Goal: Transaction & Acquisition: Subscribe to service/newsletter

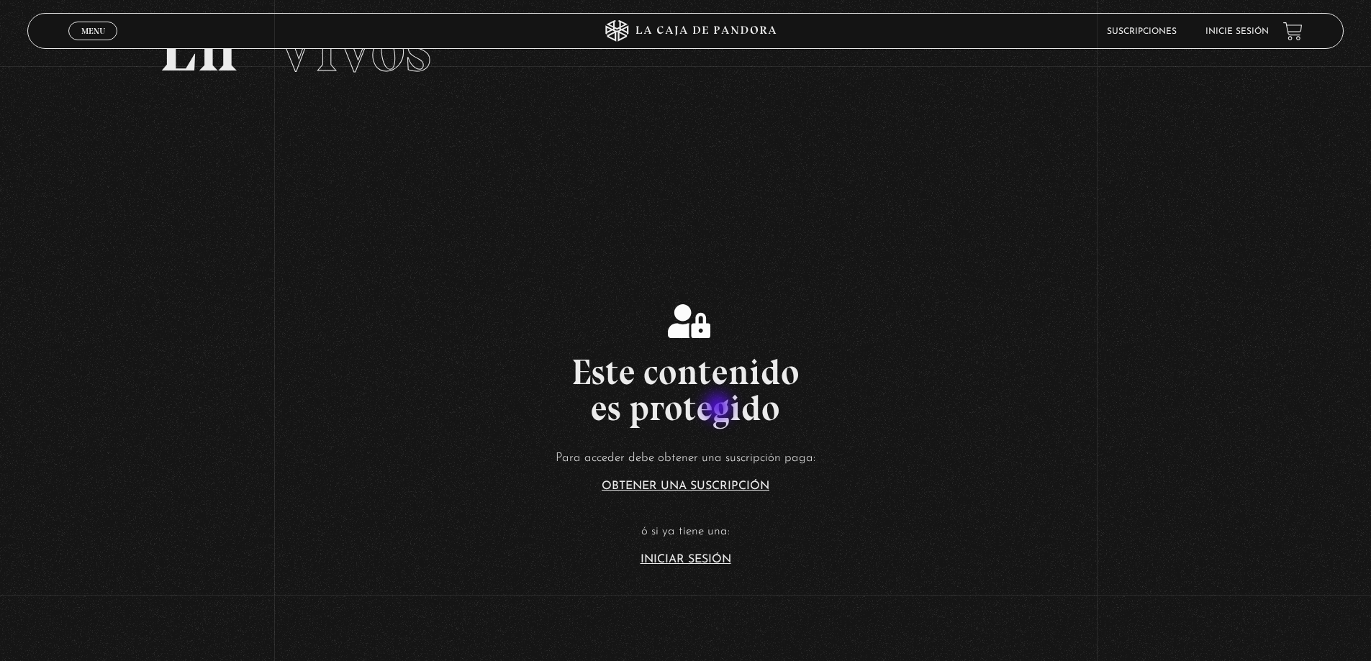
scroll to position [144, 0]
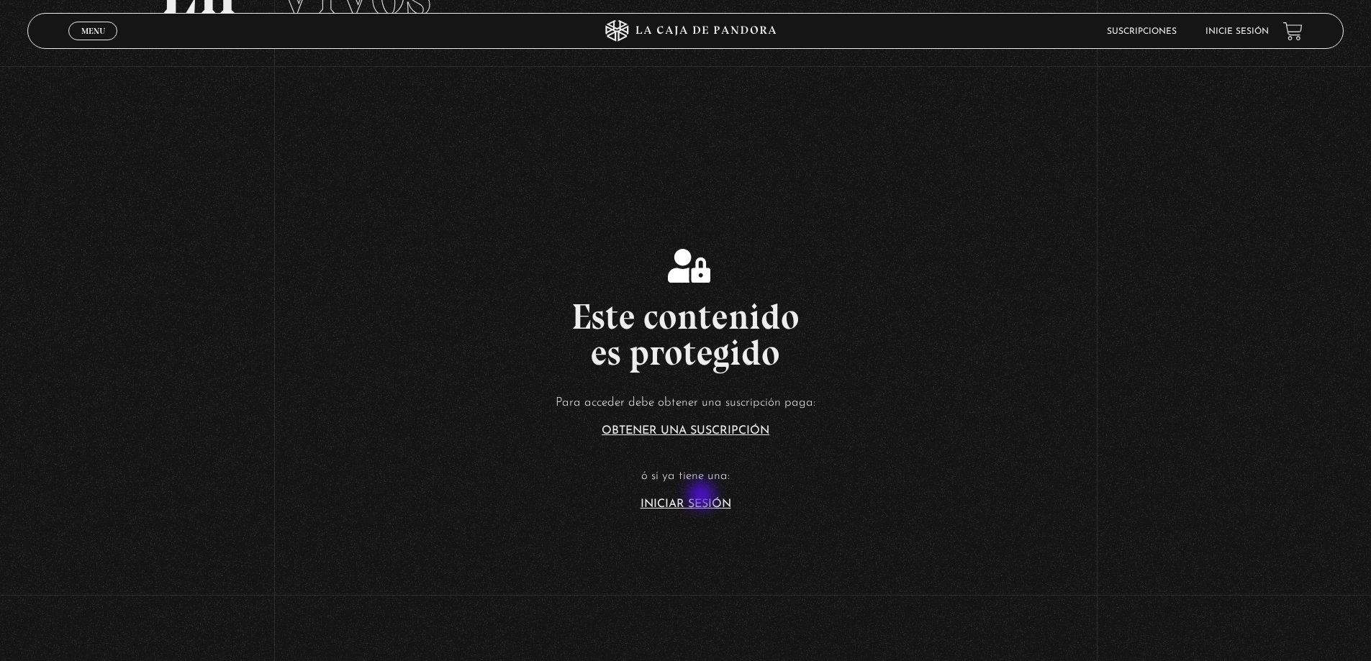
click at [703, 497] on article "Para acceder debe obtener una suscripción paga: Obtener una suscripción ó si ya…" at bounding box center [685, 450] width 1371 height 117
click at [701, 499] on link "Iniciar Sesión" at bounding box center [685, 505] width 91 height 12
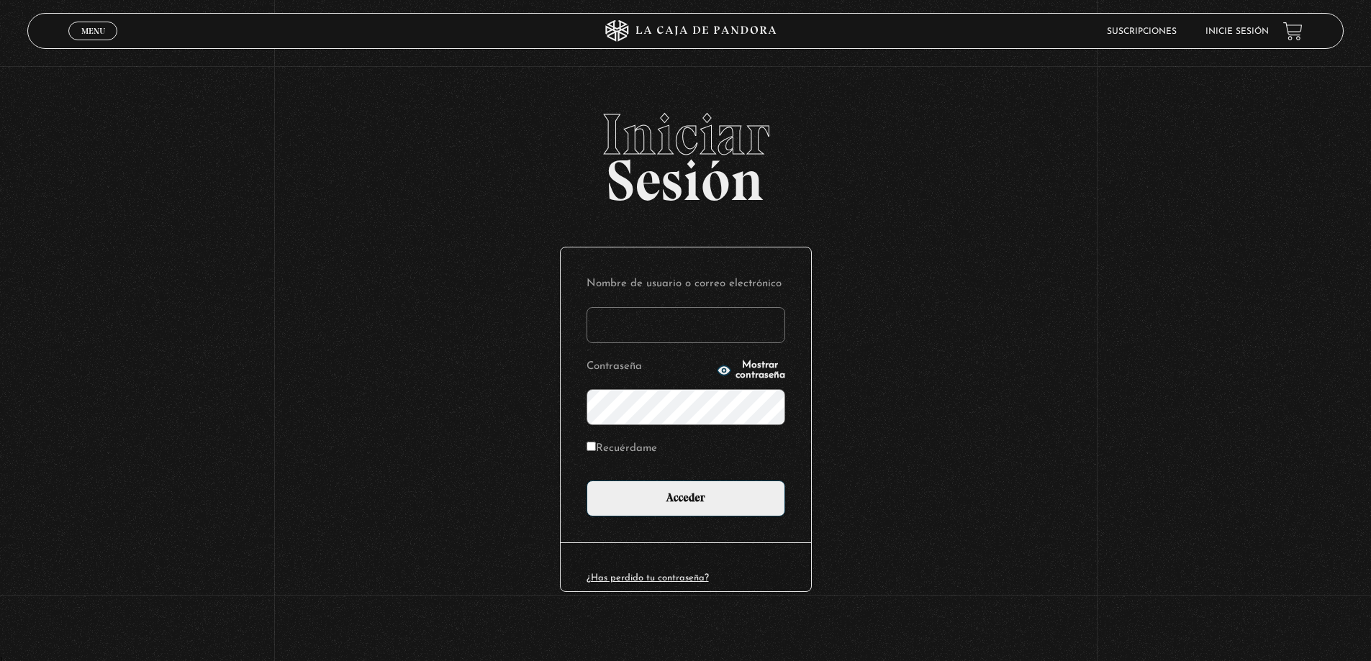
type input "carlomena"
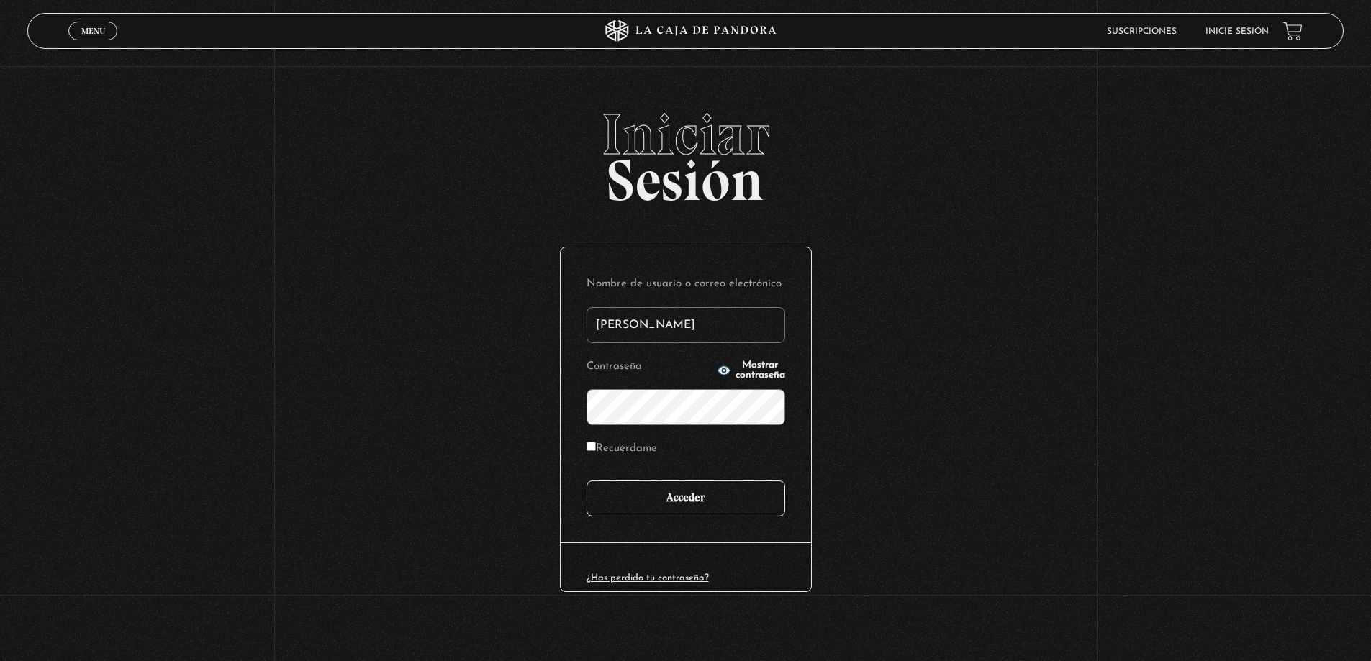
click at [701, 499] on input "Acceder" at bounding box center [685, 499] width 199 height 36
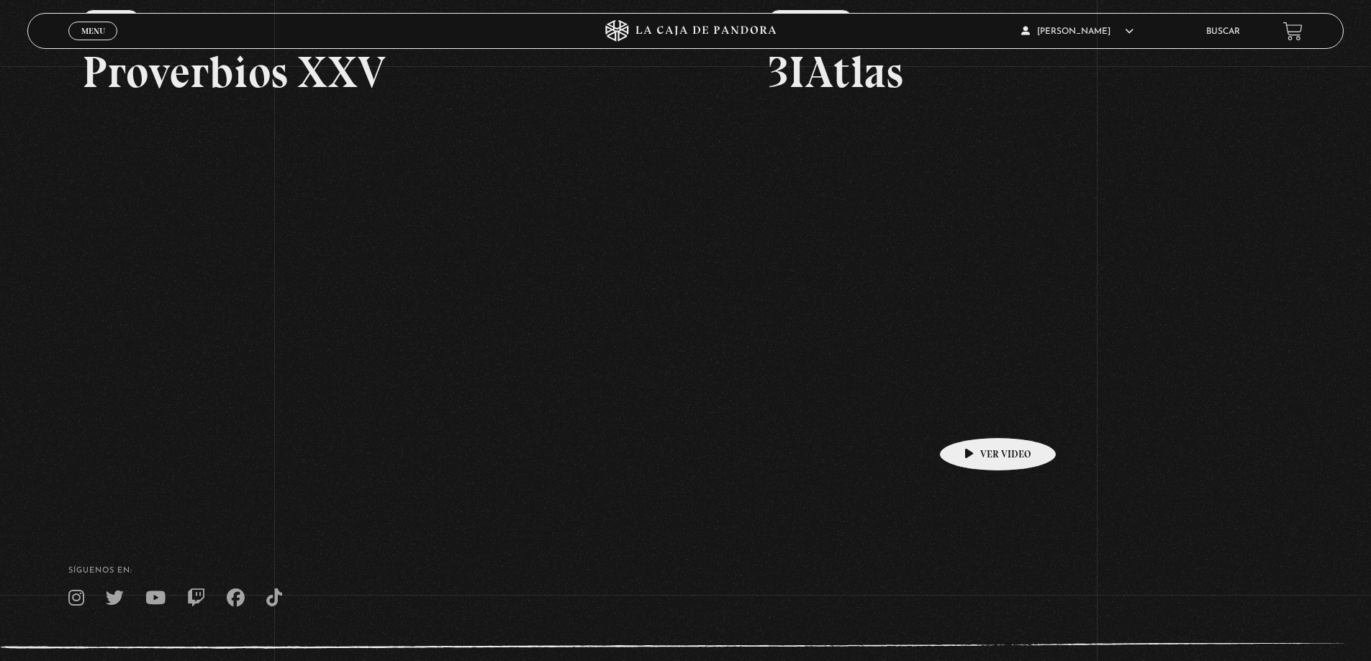
scroll to position [288, 0]
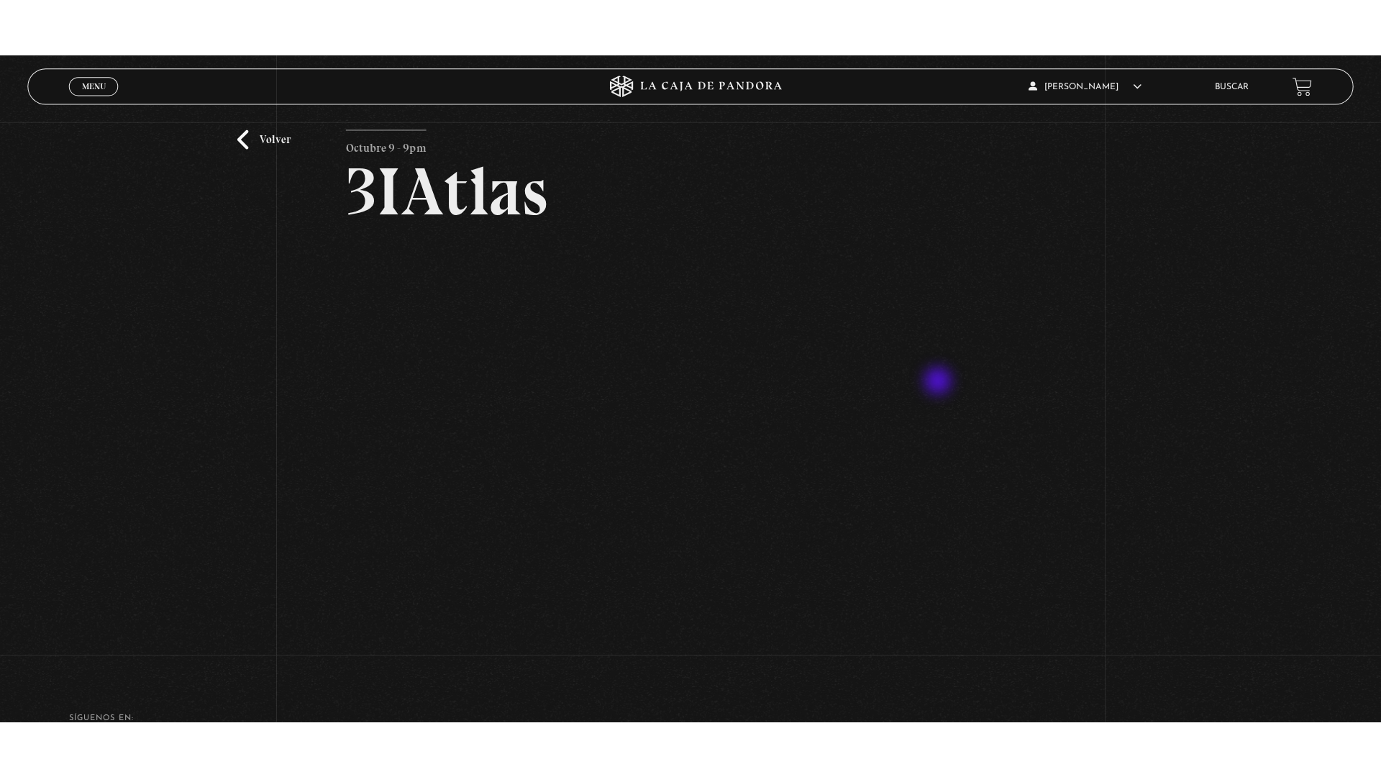
scroll to position [72, 0]
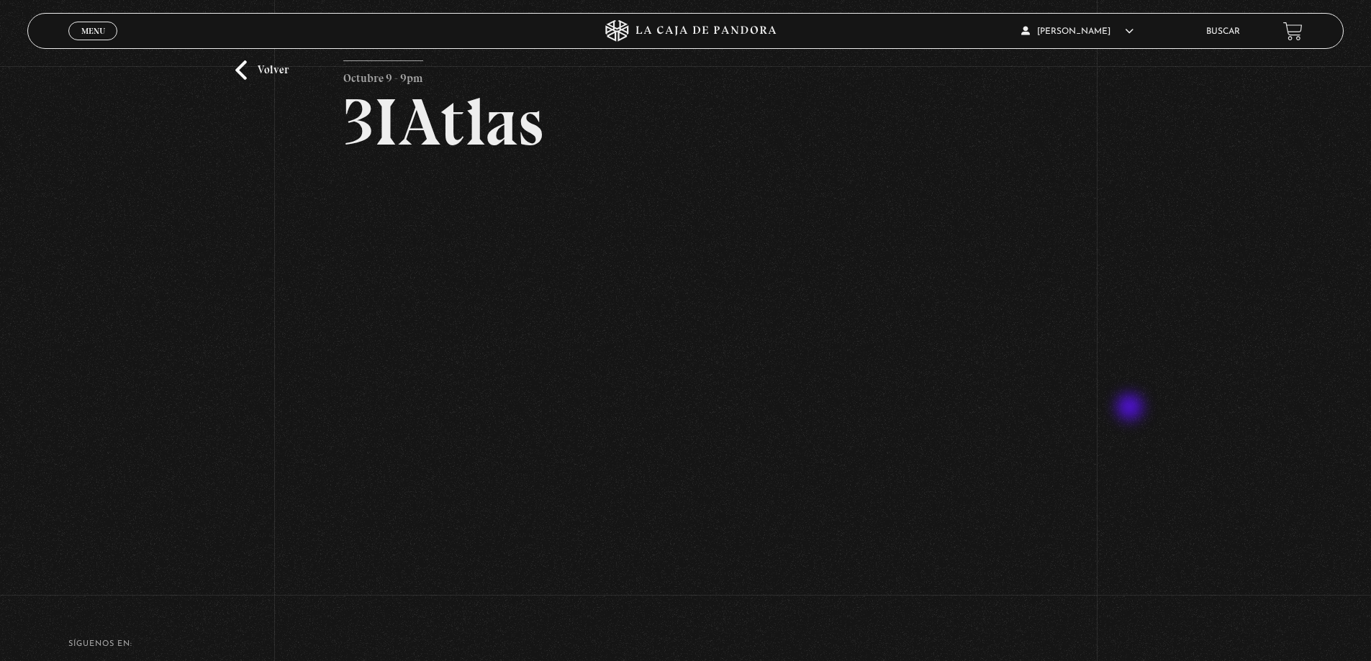
click at [1131, 409] on div "Volver Octubre 9 - 9pm 3IAtlas" at bounding box center [685, 292] width 1371 height 596
